Goal: Navigation & Orientation: Find specific page/section

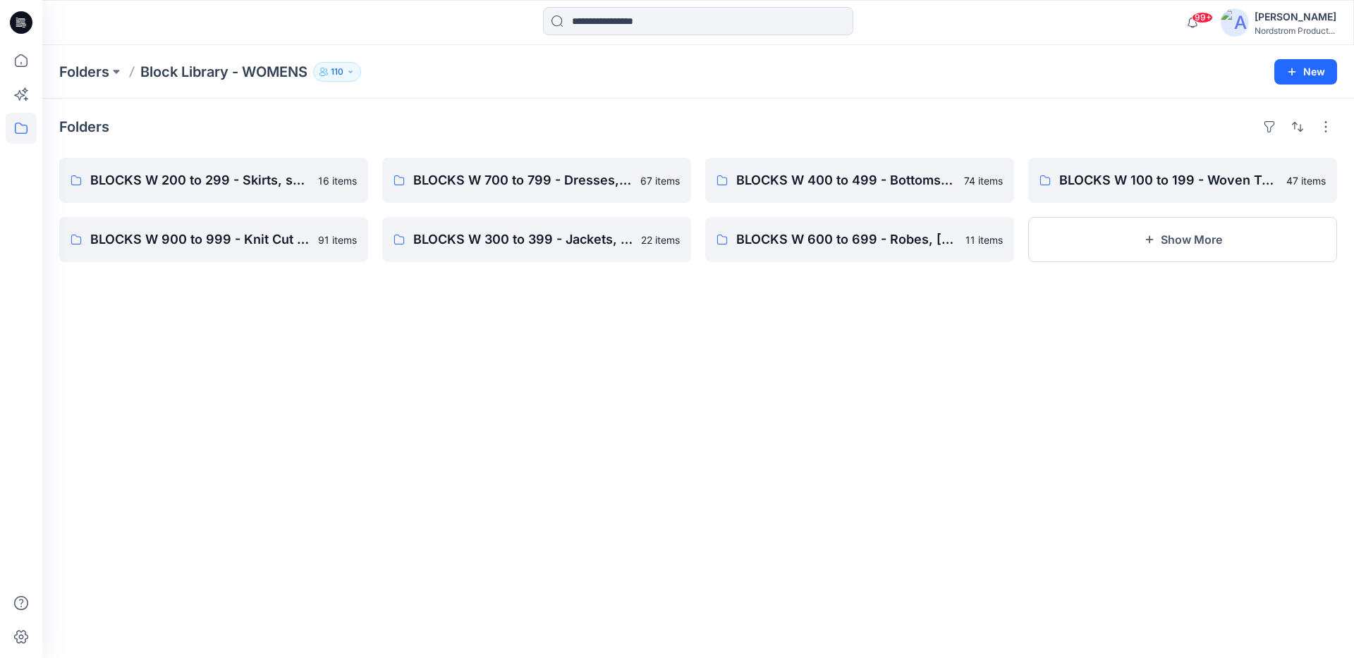
click at [625, 460] on div "Folders BLOCKS W 200 to 299 - Skirts, skorts, 1/2 Slip, Full Slip 16 items BLOC…" at bounding box center [697, 379] width 1311 height 560
click at [875, 400] on div "Folders BLOCKS W 200 to 299 - Skirts, skorts, 1/2 Slip, Full Slip 16 items BLOC…" at bounding box center [697, 379] width 1311 height 560
click at [1202, 180] on p "BLOCKS W 100 to 199 - Woven Tops, Shirts, PJ Tops" at bounding box center [1181, 181] width 244 height 20
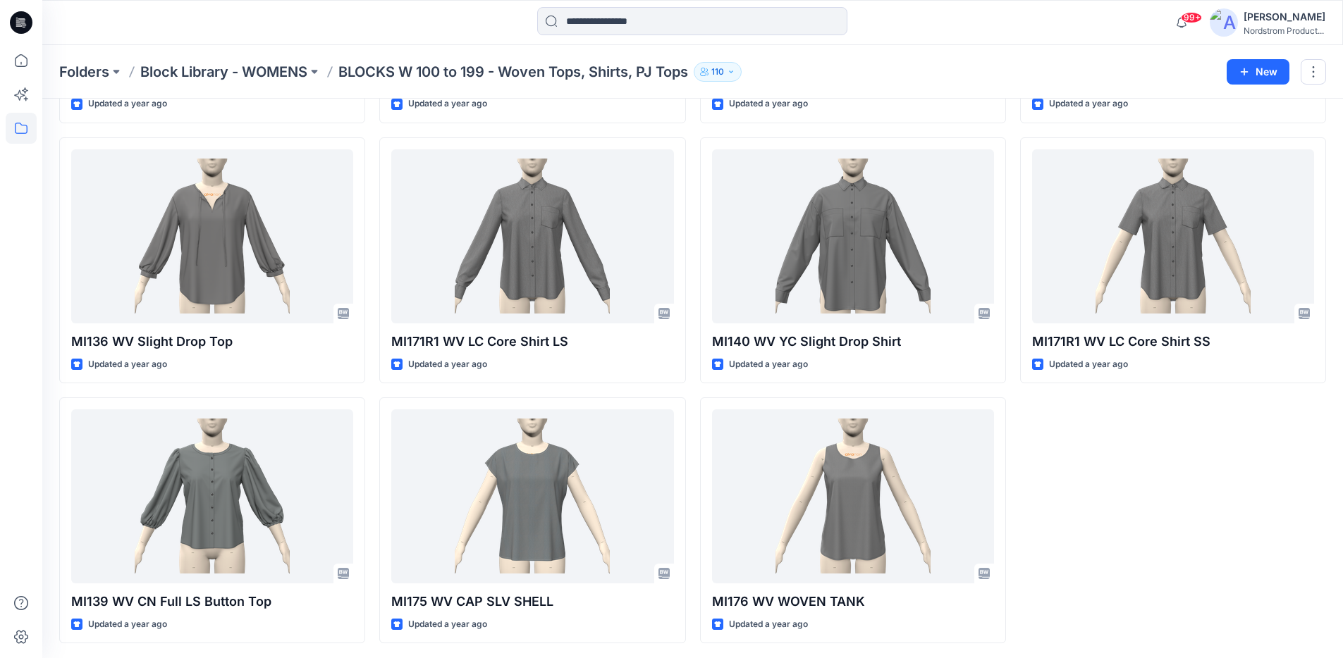
scroll to position [2625, 0]
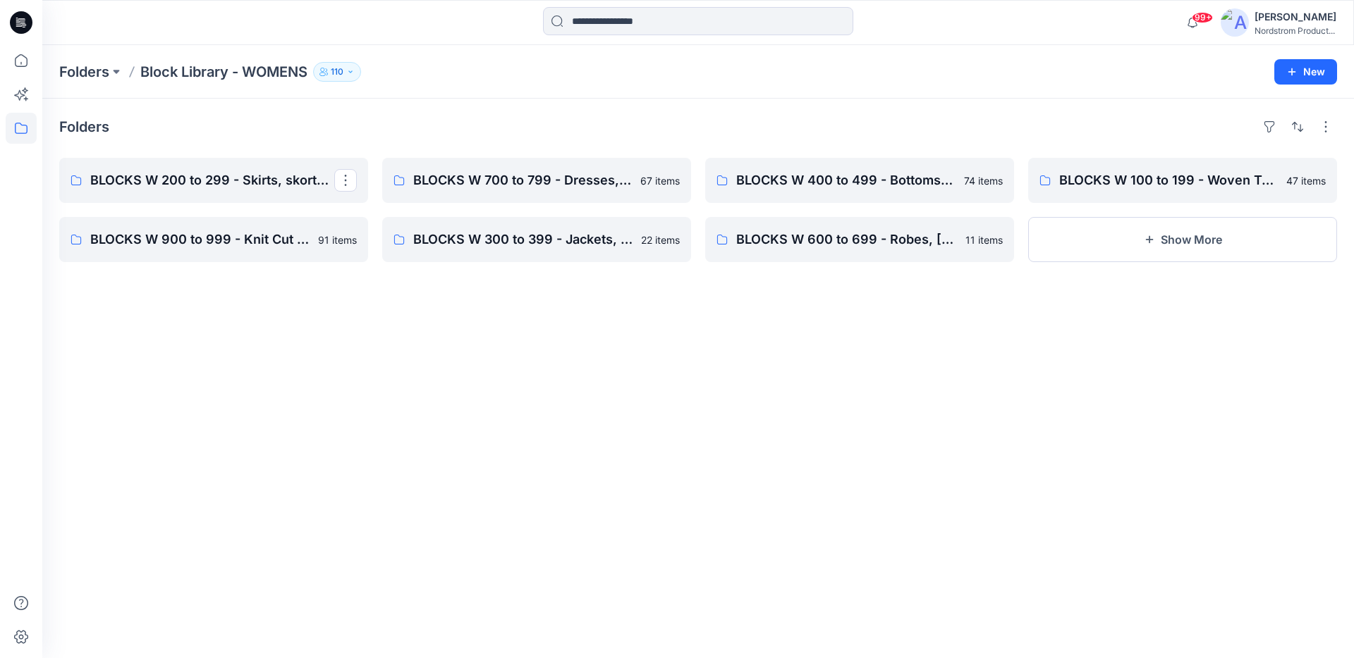
click at [340, 140] on div "Folders BLOCKS W 200 to 299 - Skirts, skorts, 1/2 Slip, Full Slip BLOCKS W 900 …" at bounding box center [697, 379] width 1311 height 560
click at [534, 186] on p "BLOCKS W 700 to 799 - Dresses, Cami's, Gowns, Chemise" at bounding box center [535, 181] width 244 height 20
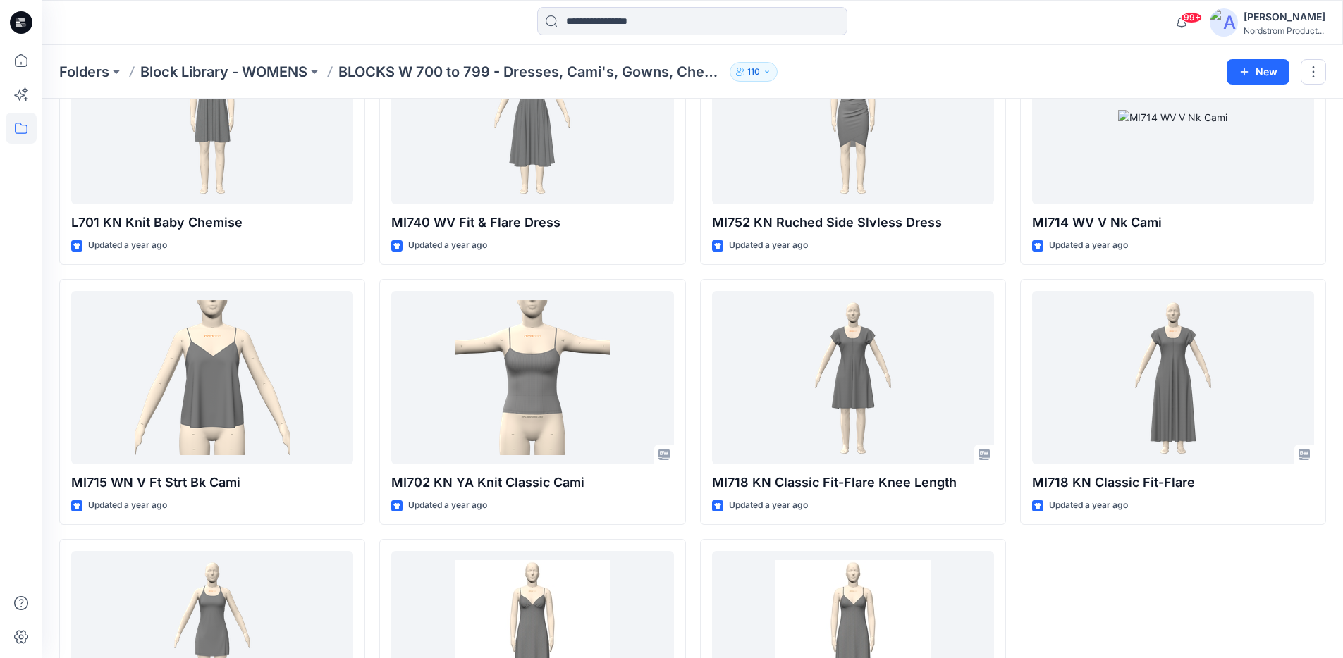
scroll to position [3927, 0]
